Goal: Find specific page/section: Find specific page/section

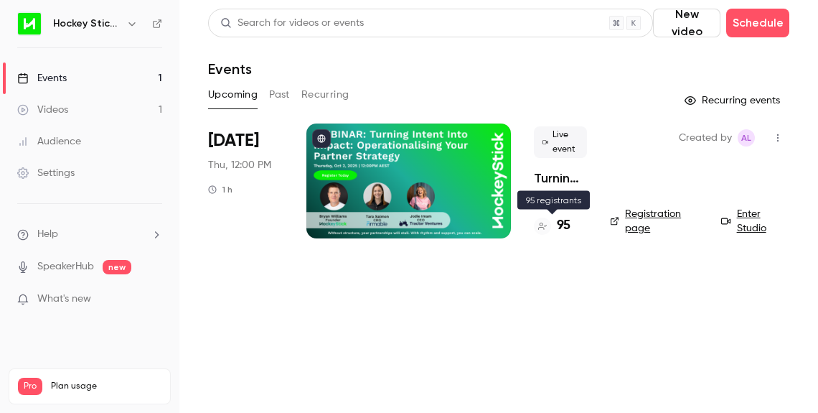
click at [562, 225] on h4 "95" at bounding box center [564, 225] width 14 height 19
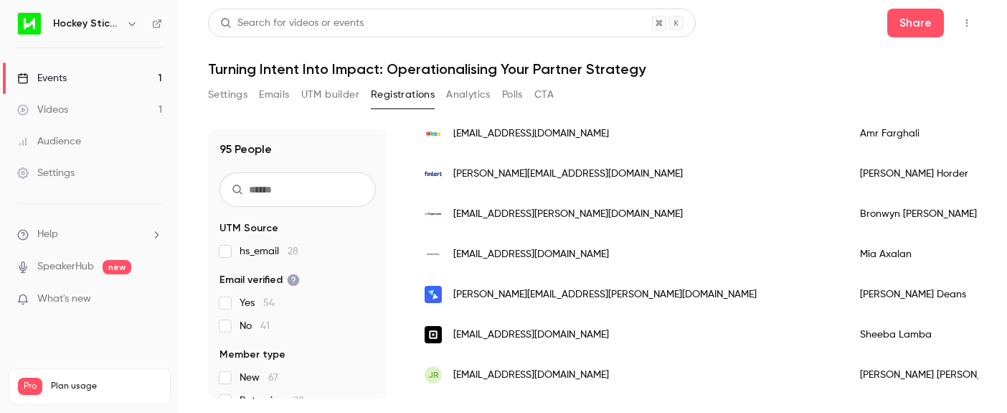
scroll to position [1565, 0]
